Goal: Information Seeking & Learning: Learn about a topic

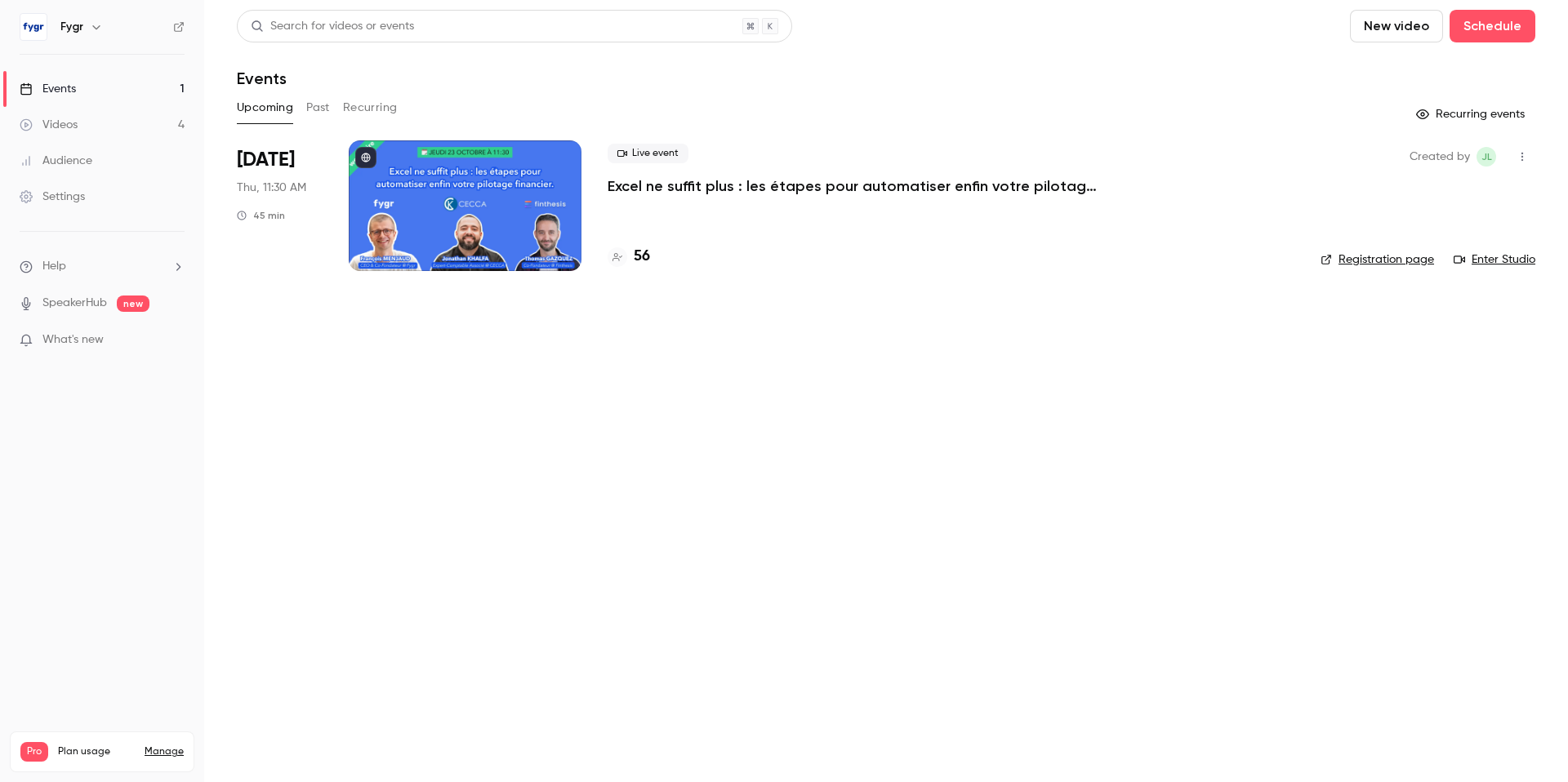
click at [638, 182] on p "Excel ne suffit plus : les étapes pour automatiser enfin votre pilotage financi…" at bounding box center [852, 185] width 490 height 19
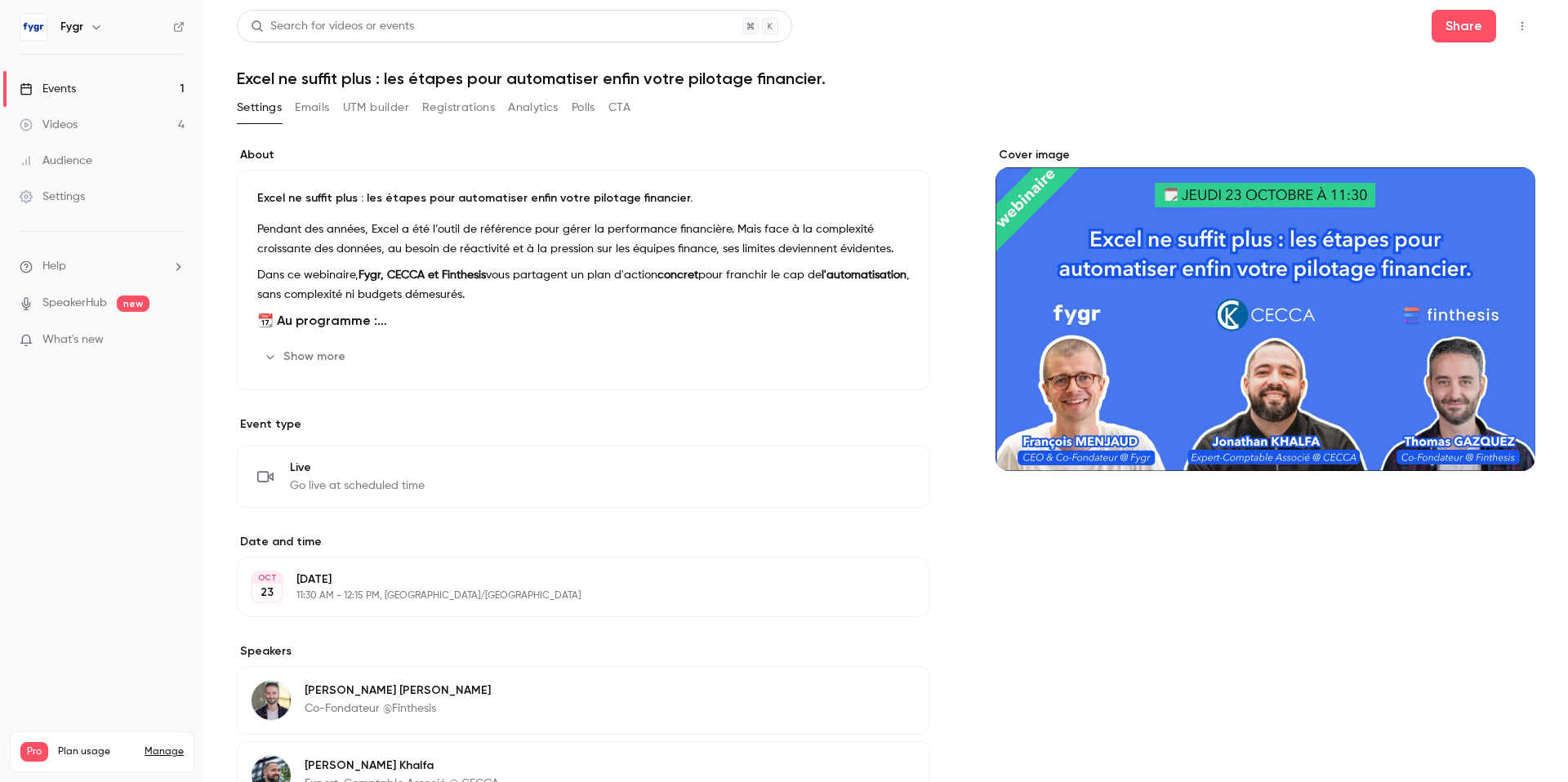
click at [102, 129] on link "Videos 4" at bounding box center [102, 125] width 204 height 36
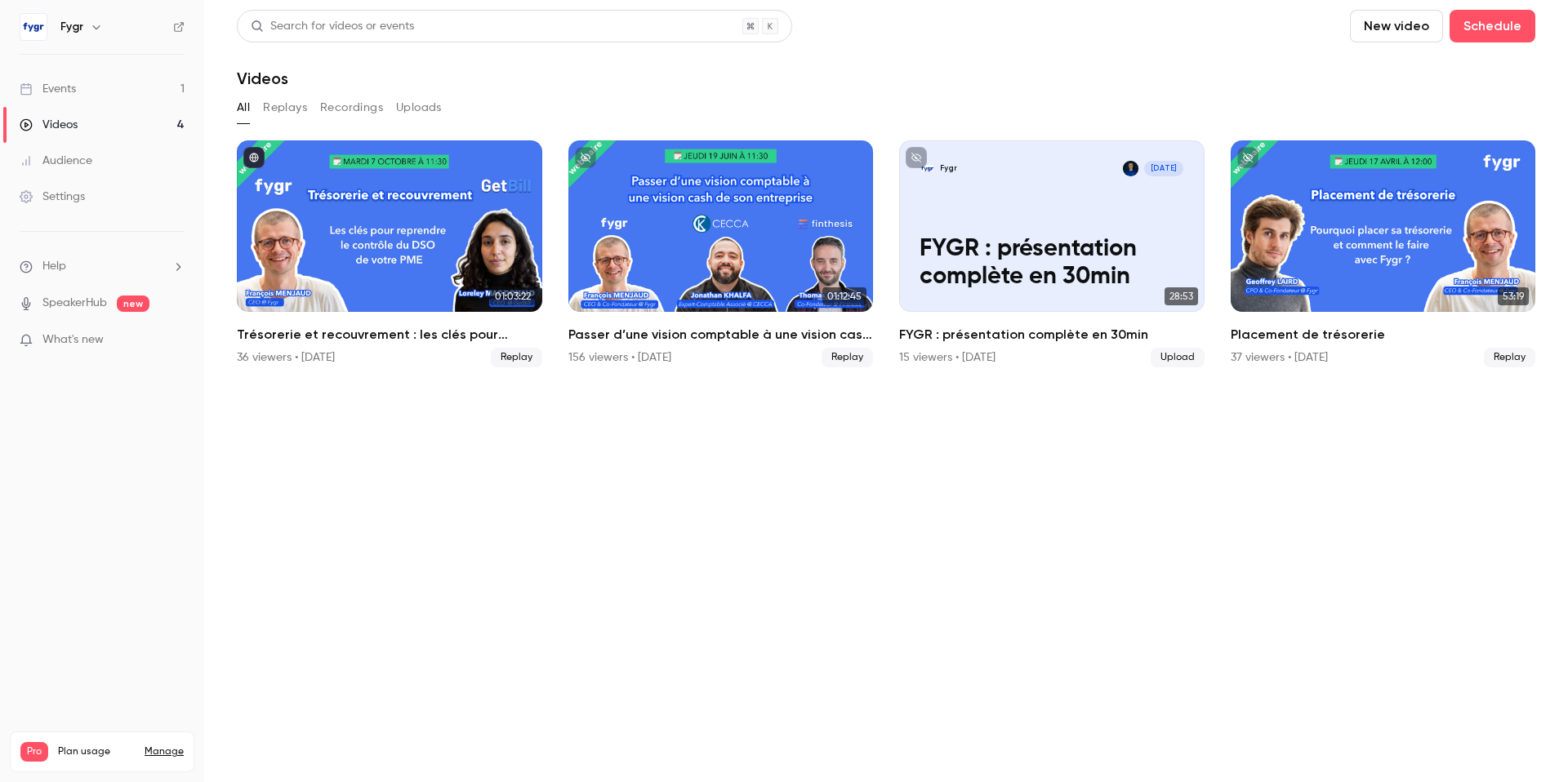
click at [85, 86] on link "Events 1" at bounding box center [102, 89] width 204 height 36
